Goal: Task Accomplishment & Management: Complete application form

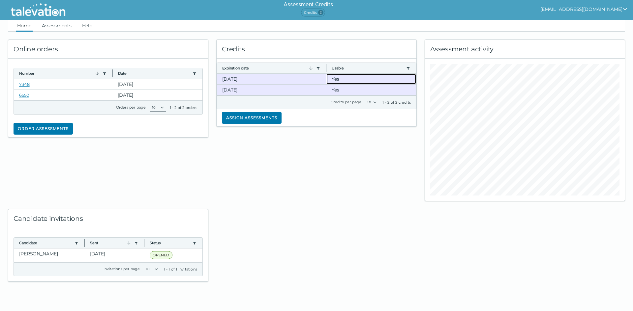
click at [330, 78] on clr-dg-cell "Yes" at bounding box center [371, 79] width 90 height 11
click at [291, 79] on clr-dg-cell "[DATE]" at bounding box center [272, 79] width 110 height 11
click at [27, 84] on link "7348" at bounding box center [24, 84] width 11 height 5
click at [258, 80] on clr-dg-cell "[DATE]" at bounding box center [272, 79] width 110 height 11
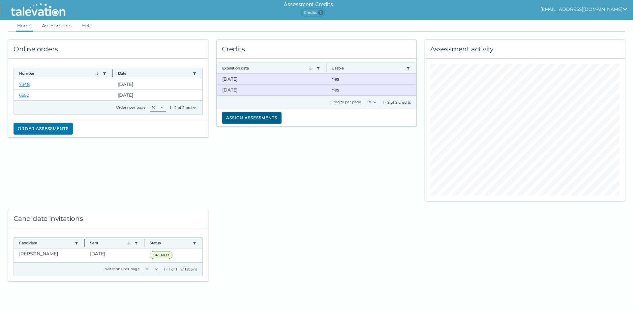
click at [274, 120] on button "Assign assessments" at bounding box center [252, 118] width 60 height 12
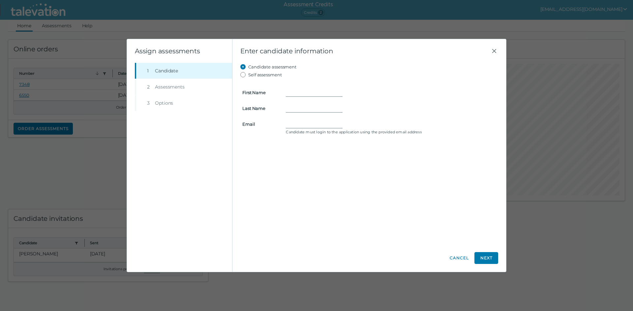
click at [262, 78] on label "Self assessment" at bounding box center [265, 75] width 34 height 8
click at [248, 78] on input "Self assessment" at bounding box center [244, 75] width 8 height 8
radio input "true"
type input "[PERSON_NAME]"
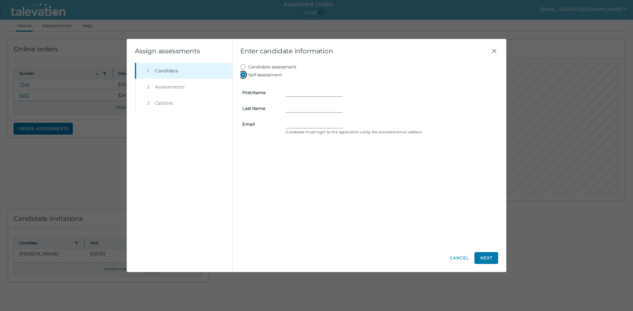
type input "[EMAIL_ADDRESS][DOMAIN_NAME]"
click at [193, 87] on li "Step 2 Assessments" at bounding box center [183, 87] width 97 height 16
click at [180, 88] on li "Step 2 Assessments" at bounding box center [183, 87] width 97 height 16
click at [492, 255] on button "Next" at bounding box center [486, 258] width 24 height 12
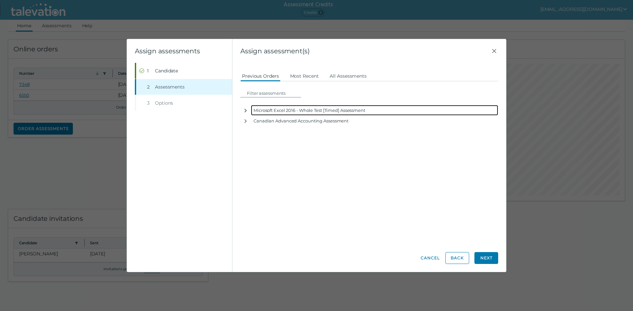
click at [245, 109] on icon "button" at bounding box center [246, 111] width 2 height 4
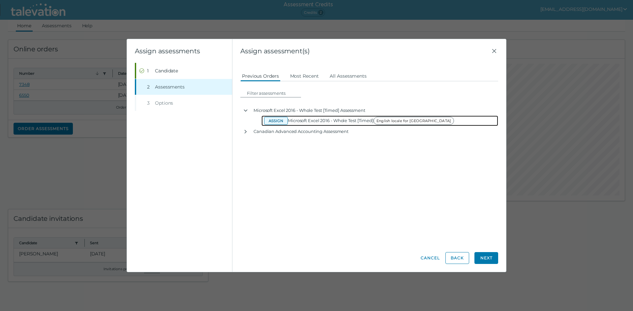
click at [276, 120] on button "Assign" at bounding box center [276, 121] width 24 height 8
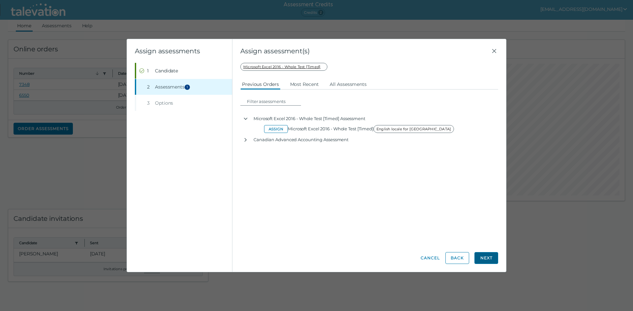
click at [497, 255] on button "Next" at bounding box center [486, 258] width 24 height 12
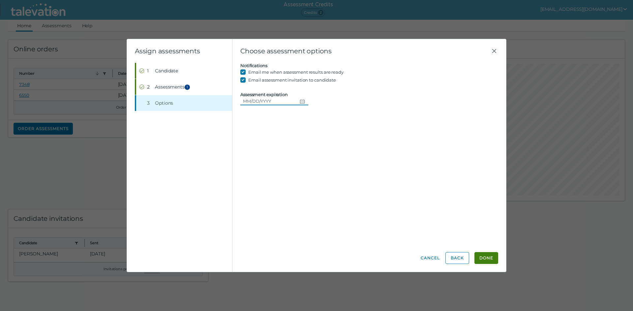
click at [300, 101] on icon "Choose date" at bounding box center [302, 101] width 5 height 5
click at [321, 122] on icon "Next month" at bounding box center [323, 119] width 6 height 6
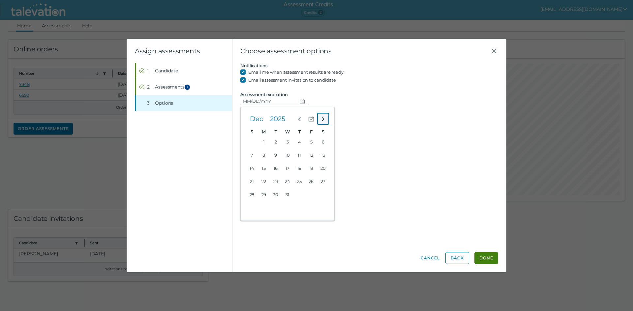
click at [321, 122] on icon "Next month" at bounding box center [323, 119] width 6 height 6
click at [324, 126] on clr-daypicker "Beginning of Modal Content [DATE] S M T W T F S 29 30 31 1 2 3 4 5 6 7 8 9 10 1…" at bounding box center [287, 164] width 83 height 103
click at [324, 122] on icon "Next month" at bounding box center [323, 119] width 6 height 6
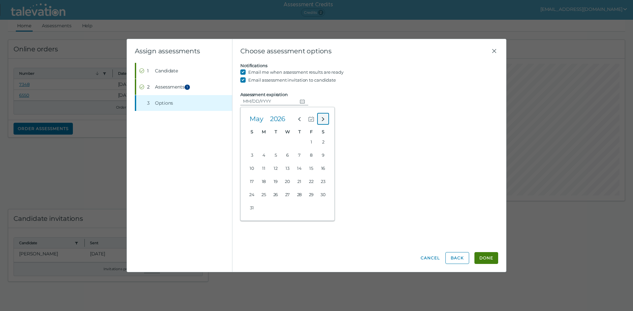
click at [324, 122] on icon "Next month" at bounding box center [323, 119] width 6 height 6
click at [321, 138] on button "5" at bounding box center [323, 142] width 12 height 12
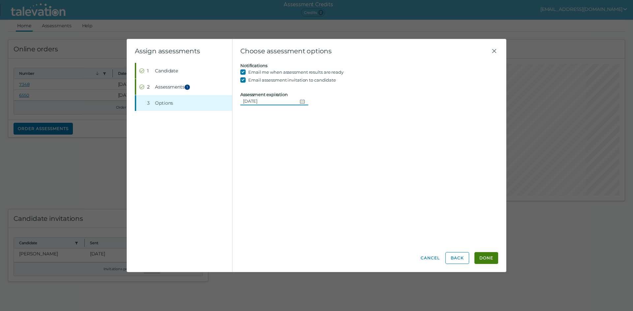
click at [300, 102] on icon "Change date, 09/05/2026" at bounding box center [302, 101] width 5 height 5
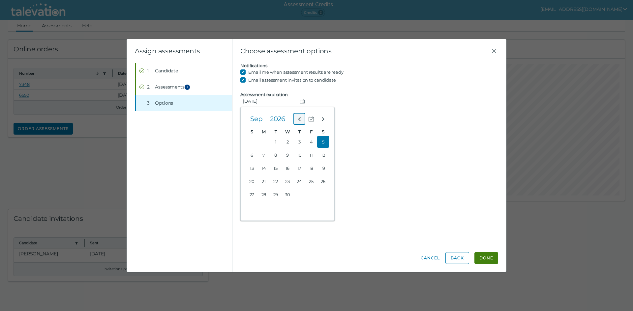
click at [300, 116] on icon "Previous month" at bounding box center [299, 119] width 6 height 6
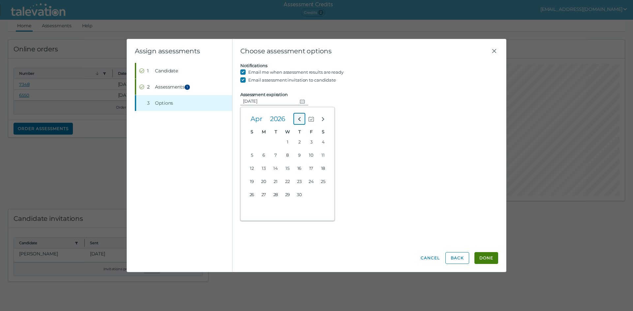
click at [300, 116] on icon "Previous month" at bounding box center [299, 119] width 6 height 6
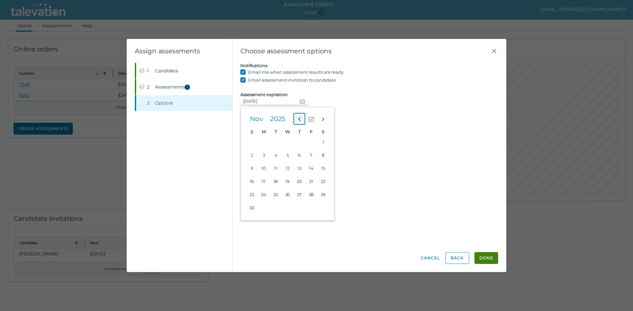
click at [300, 116] on icon "Previous month" at bounding box center [299, 119] width 6 height 6
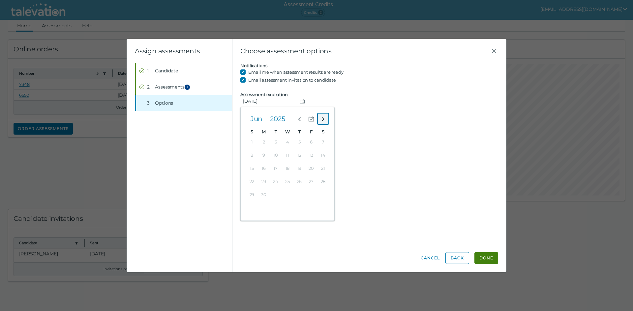
click at [320, 118] on button "Next month" at bounding box center [323, 119] width 12 height 12
click at [304, 120] on button "Previous month" at bounding box center [299, 119] width 12 height 12
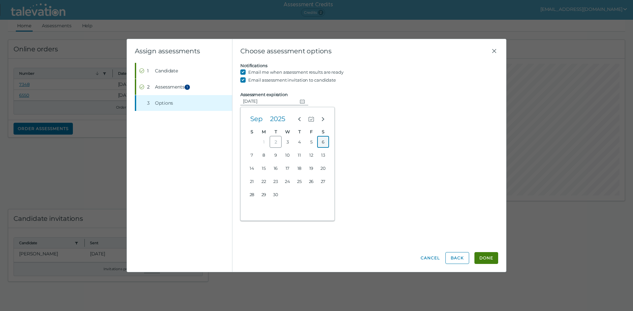
click at [326, 145] on button "6" at bounding box center [323, 142] width 12 height 12
type input "[DATE]"
click at [419, 177] on div "Candidate assessment Self assessment First Name [PERSON_NAME] Last Name [PERSON…" at bounding box center [369, 154] width 258 height 182
click at [489, 256] on button "Done" at bounding box center [486, 258] width 24 height 12
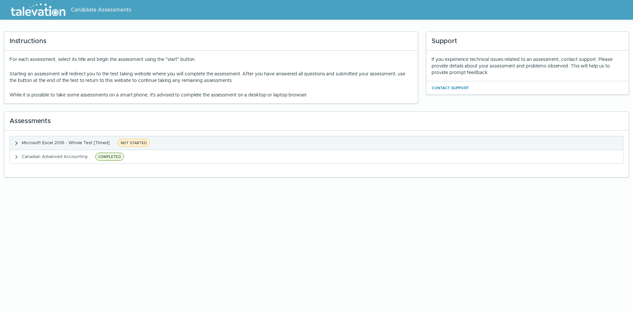
click at [19, 142] on icon "button" at bounding box center [16, 143] width 5 height 5
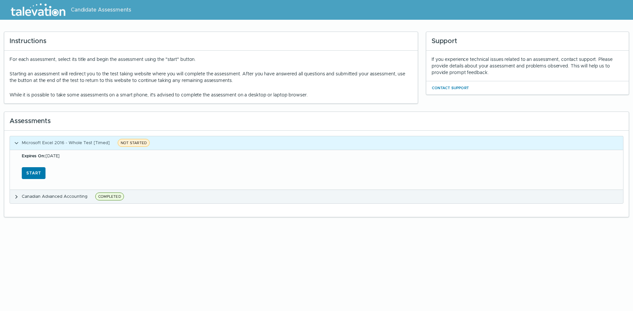
click at [17, 197] on icon "button" at bounding box center [16, 197] width 2 height 4
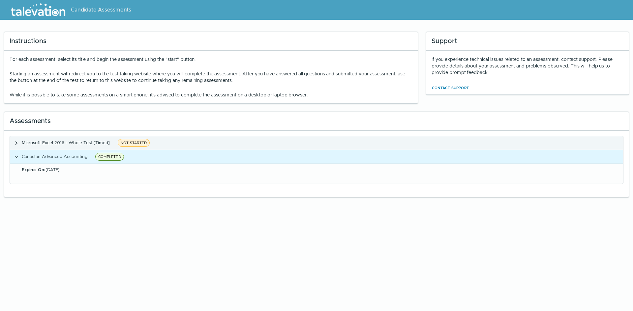
click at [16, 142] on icon "button" at bounding box center [16, 143] width 5 height 5
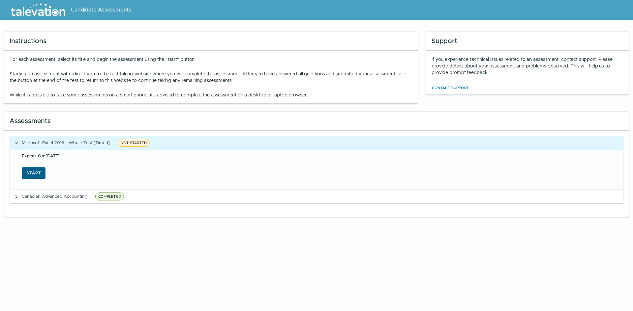
click at [30, 172] on button "Start" at bounding box center [34, 173] width 24 height 12
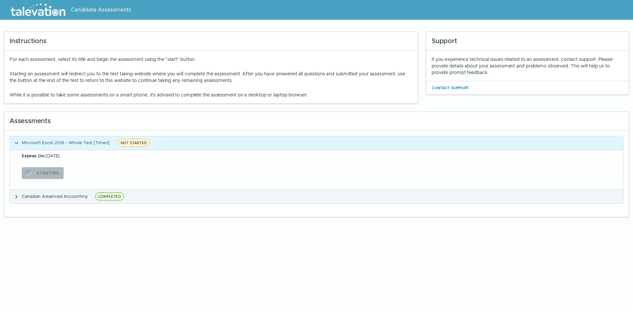
click at [20, 196] on button "Canadian Advanced Accounting COMPLETED" at bounding box center [316, 197] width 613 height 14
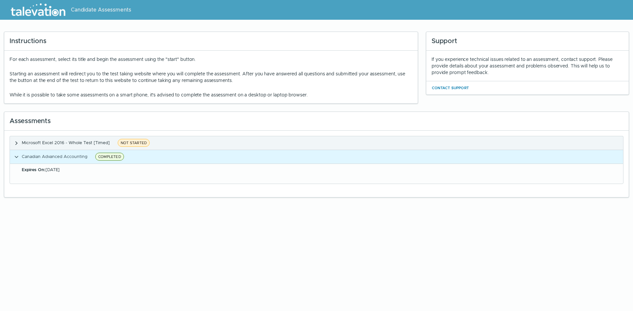
click at [43, 144] on span "Microsoft Excel 2016 - Whole Test [Timed]" at bounding box center [66, 143] width 88 height 6
